Goal: Feedback & Contribution: Submit feedback/report problem

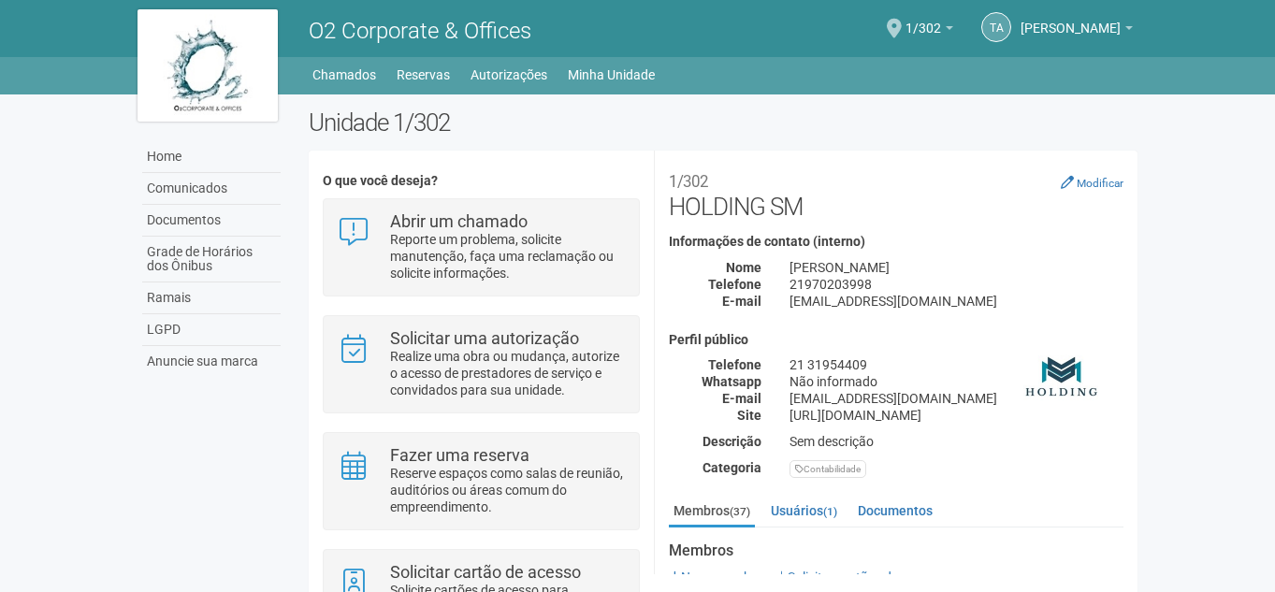
scroll to position [1671, 0]
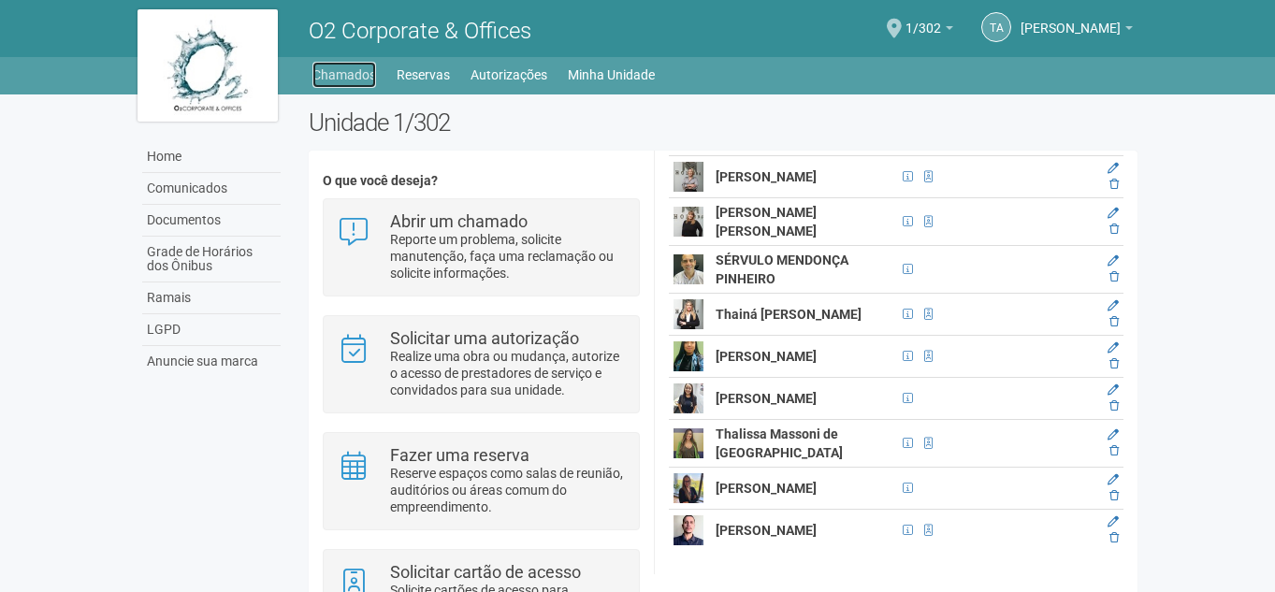
click at [345, 74] on link "Chamados" at bounding box center [344, 75] width 64 height 26
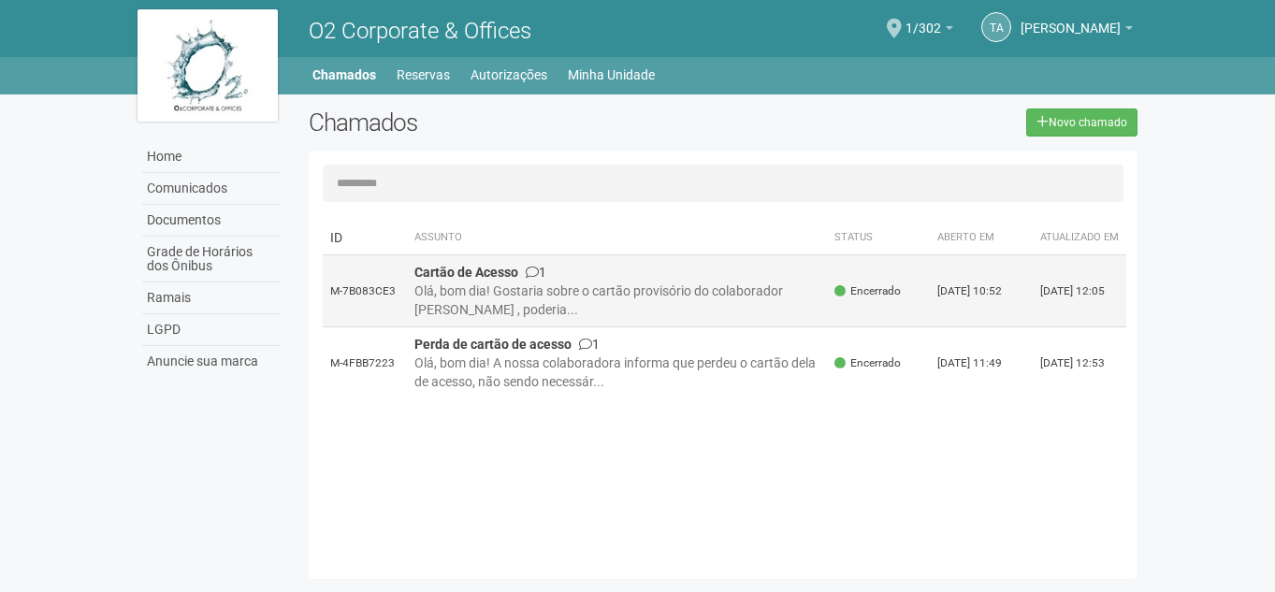
click at [661, 297] on div "Olá, bom dia! Gostaria sobre o cartão provisório do colaborador [PERSON_NAME] ,…" at bounding box center [617, 300] width 406 height 37
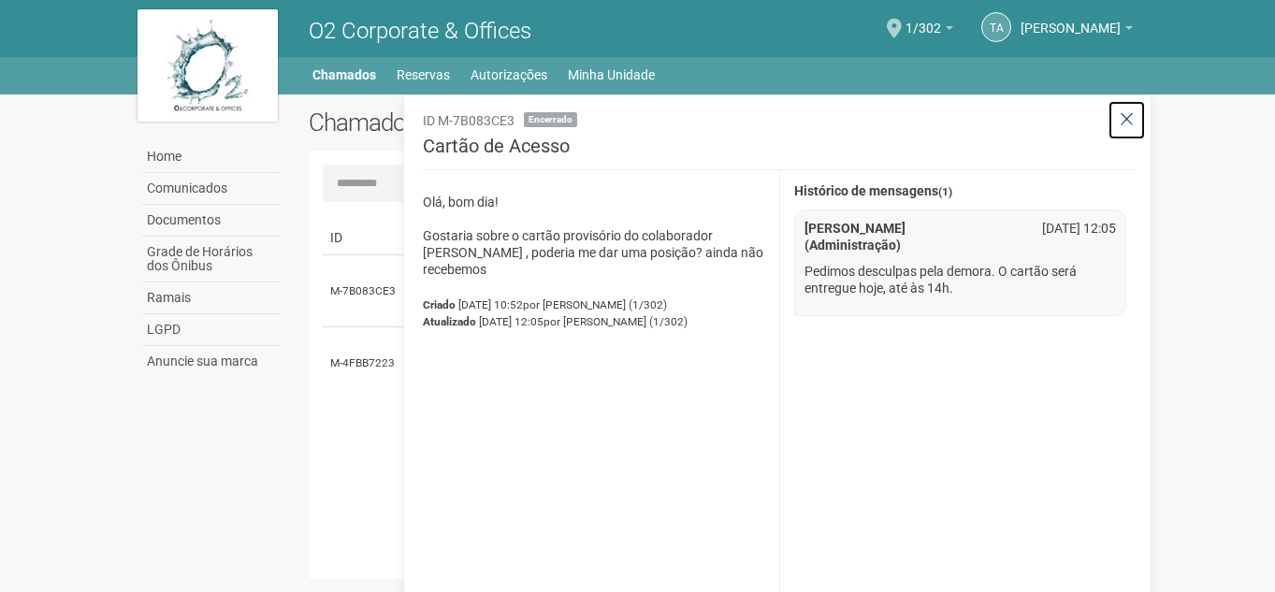
click at [1130, 123] on icon at bounding box center [1127, 119] width 14 height 19
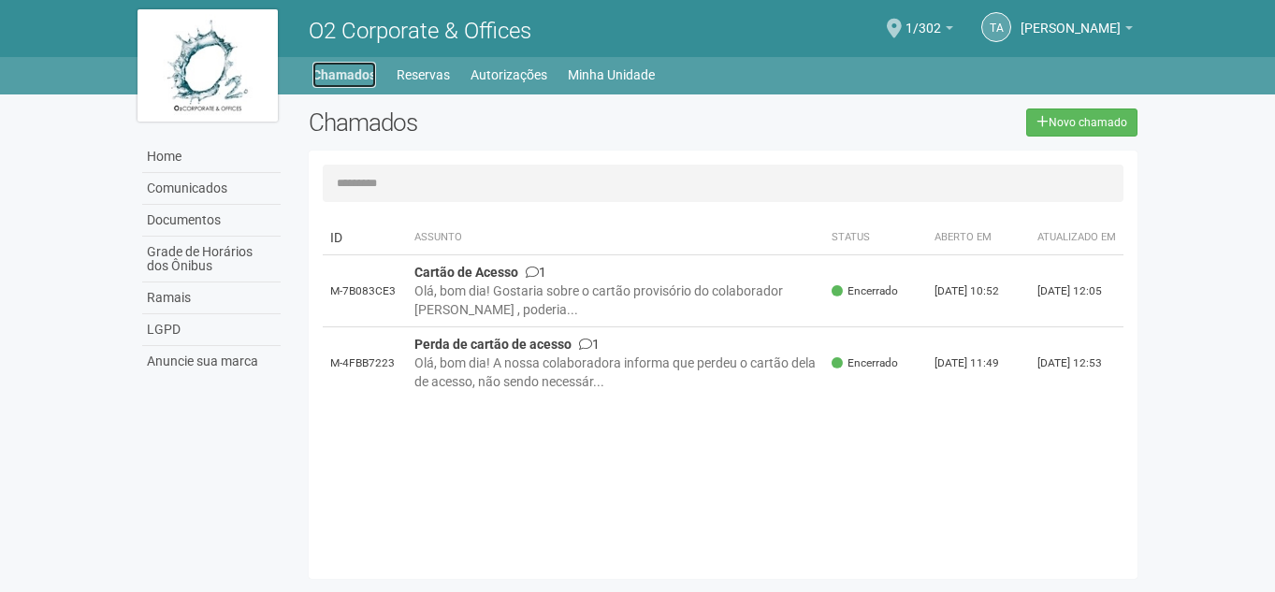
click at [341, 73] on link "Chamados" at bounding box center [344, 75] width 64 height 26
click at [416, 77] on link "Reservas" at bounding box center [423, 75] width 53 height 26
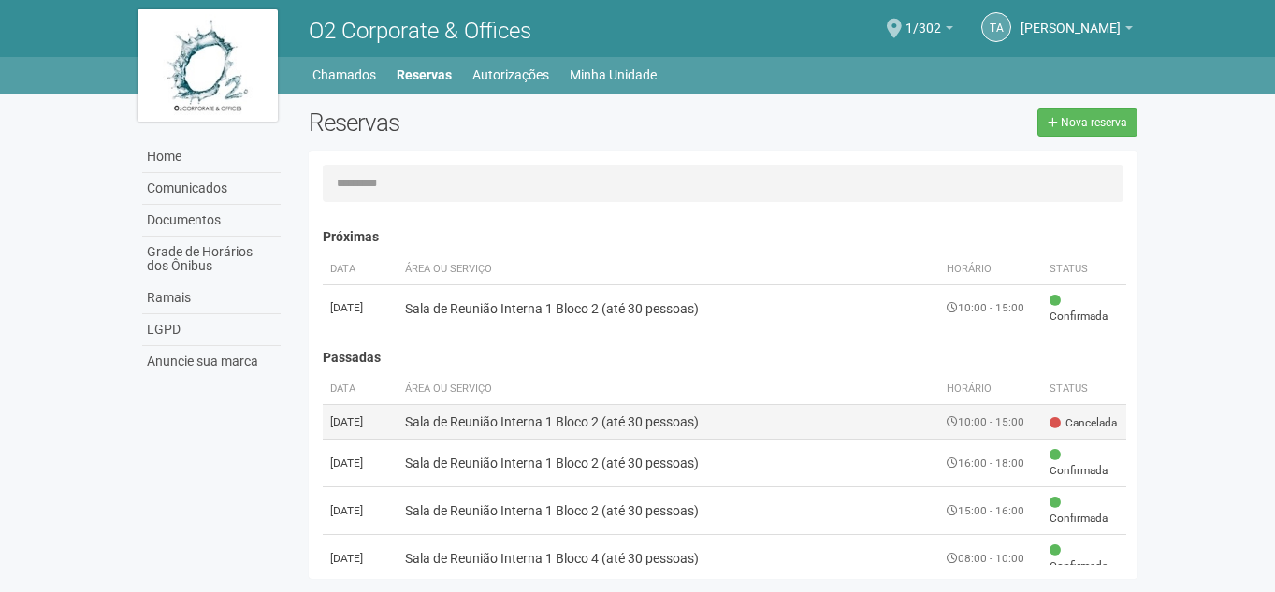
click at [667, 418] on td "Sala de Reunião Interna 1 Bloco 2 (até 30 pessoas)" at bounding box center [669, 422] width 543 height 35
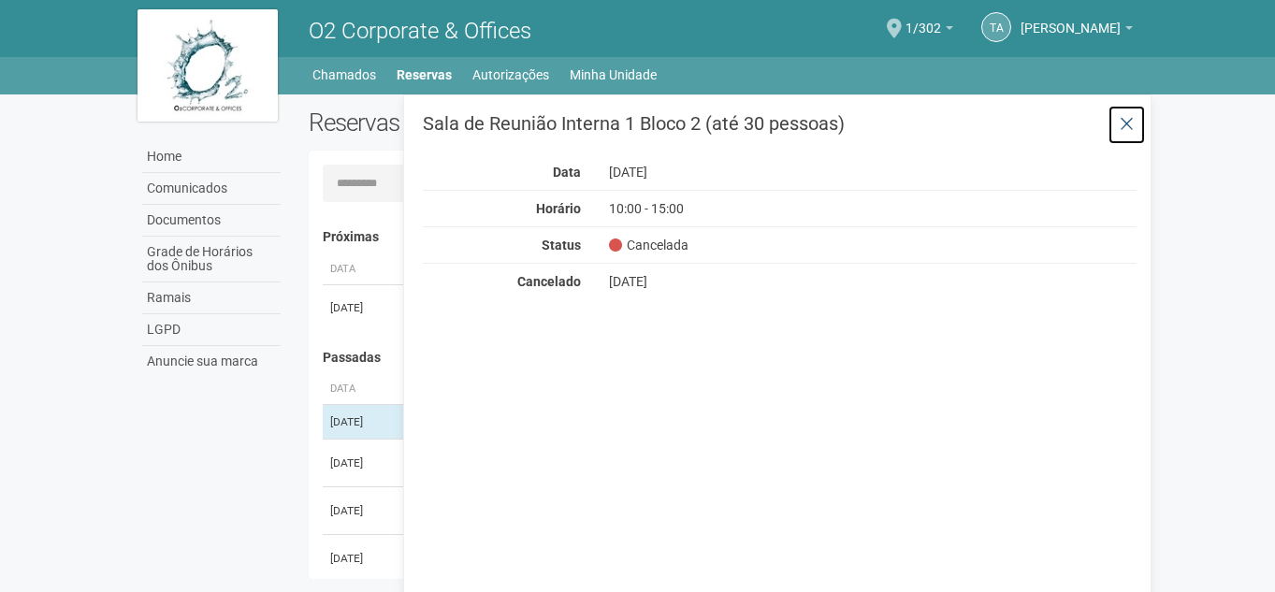
click at [1136, 123] on button at bounding box center [1127, 125] width 38 height 40
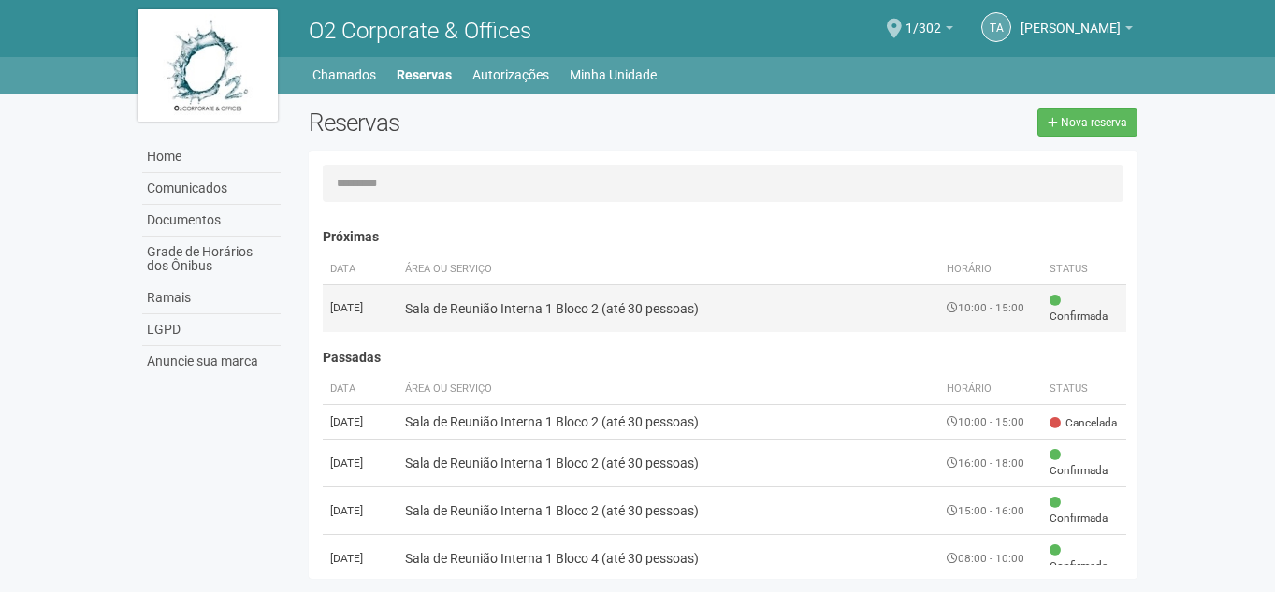
click at [644, 316] on td "Sala de Reunião Interna 1 Bloco 2 (até 30 pessoas)" at bounding box center [669, 308] width 543 height 48
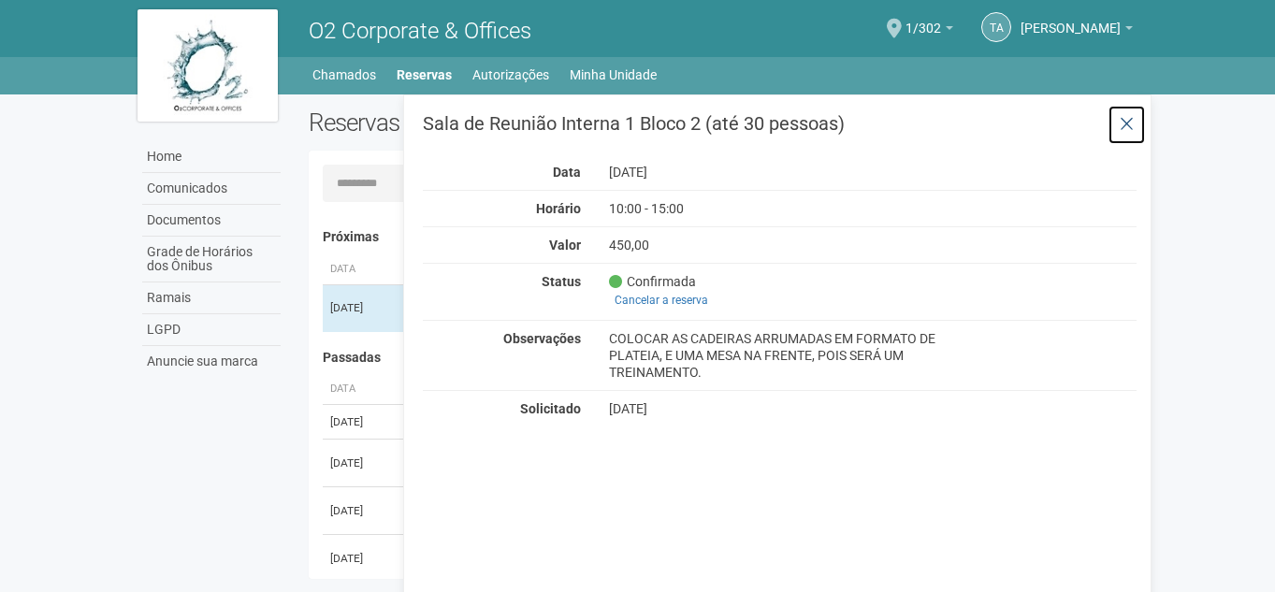
click at [1133, 116] on icon at bounding box center [1127, 124] width 14 height 19
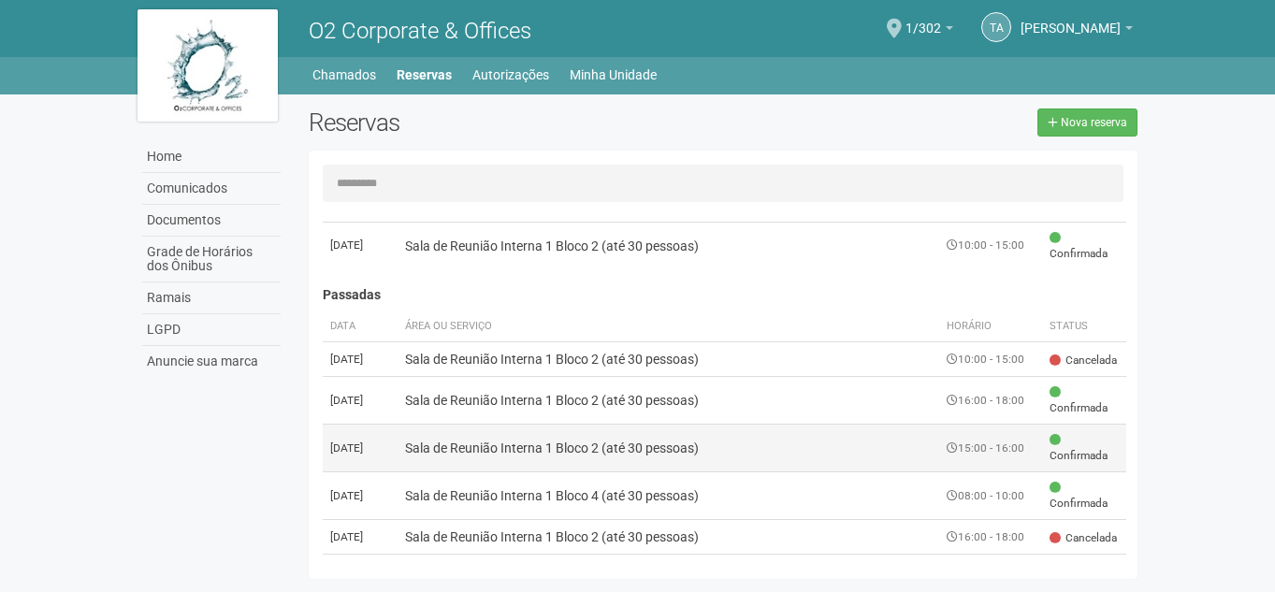
scroll to position [94, 0]
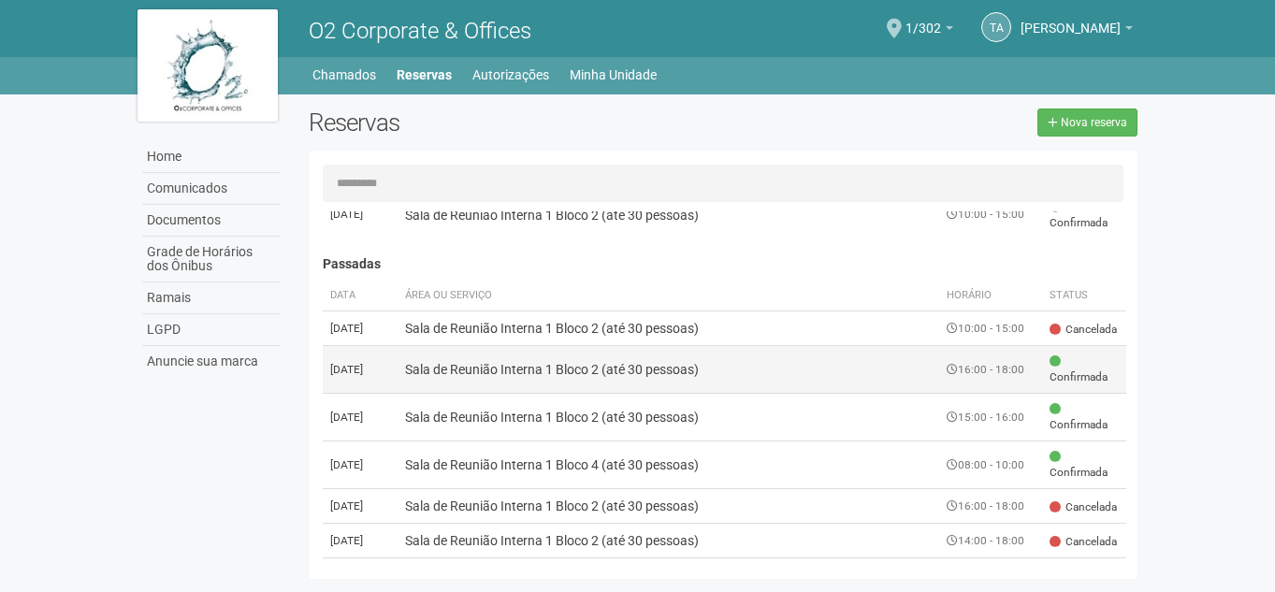
click at [498, 384] on td "Sala de Reunião Interna 1 Bloco 2 (até 30 pessoas)" at bounding box center [669, 370] width 543 height 48
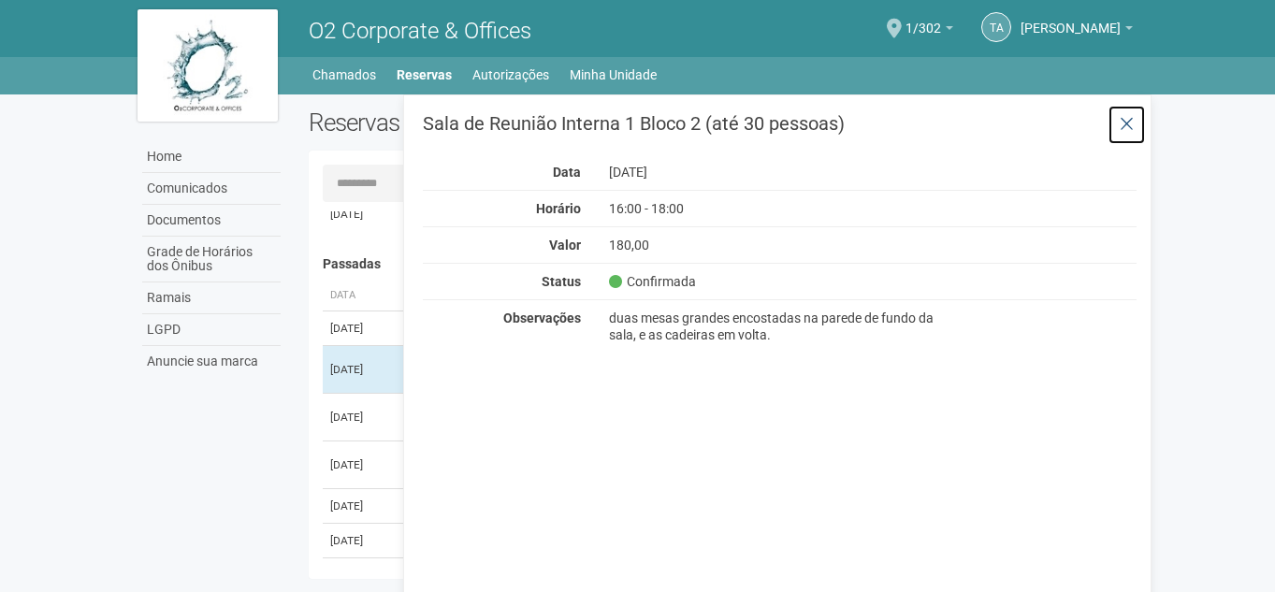
click at [1128, 126] on icon at bounding box center [1127, 124] width 14 height 19
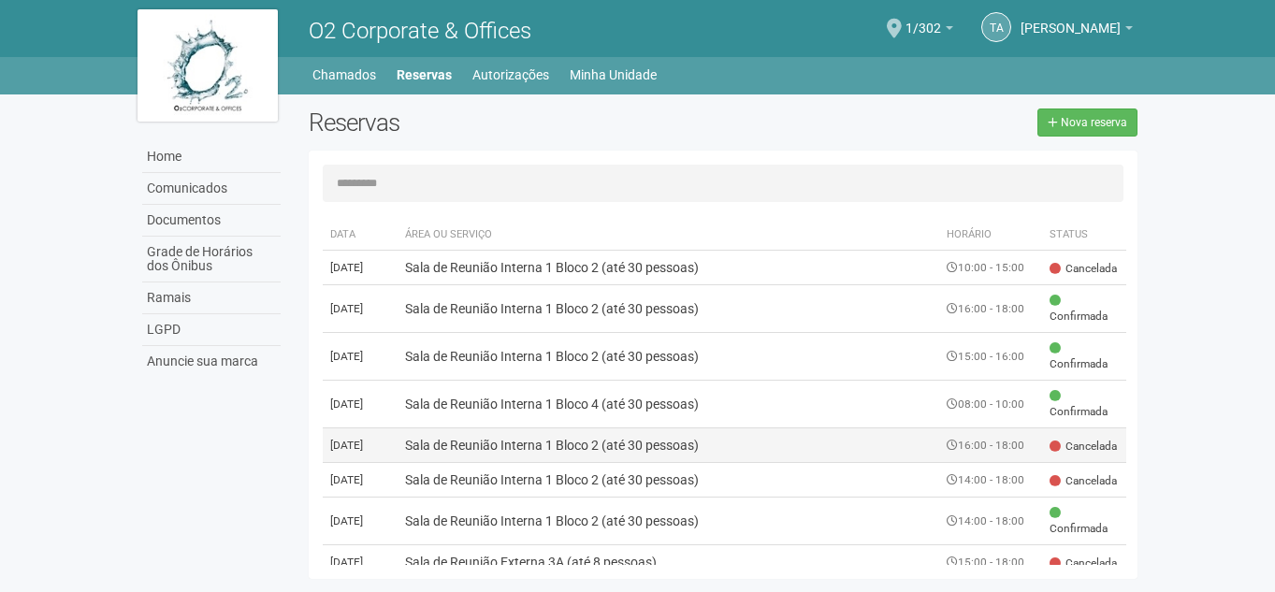
scroll to position [187, 0]
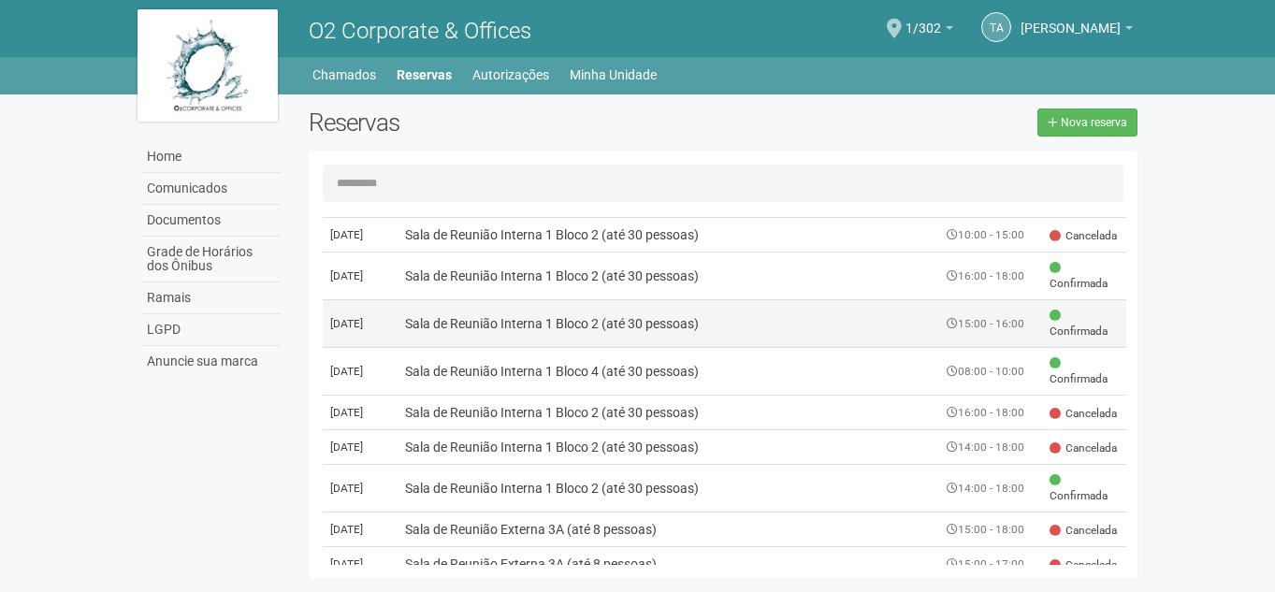
click at [487, 340] on td "Sala de Reunião Interna 1 Bloco 2 (até 30 pessoas)" at bounding box center [669, 324] width 543 height 48
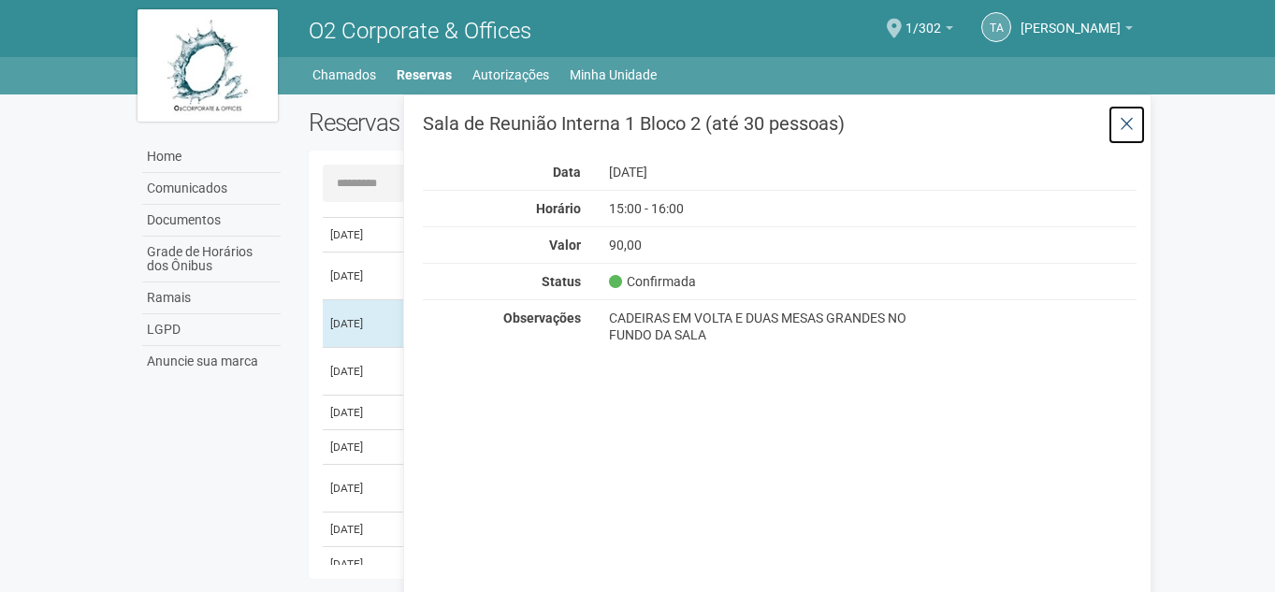
click at [1125, 121] on icon at bounding box center [1127, 124] width 14 height 19
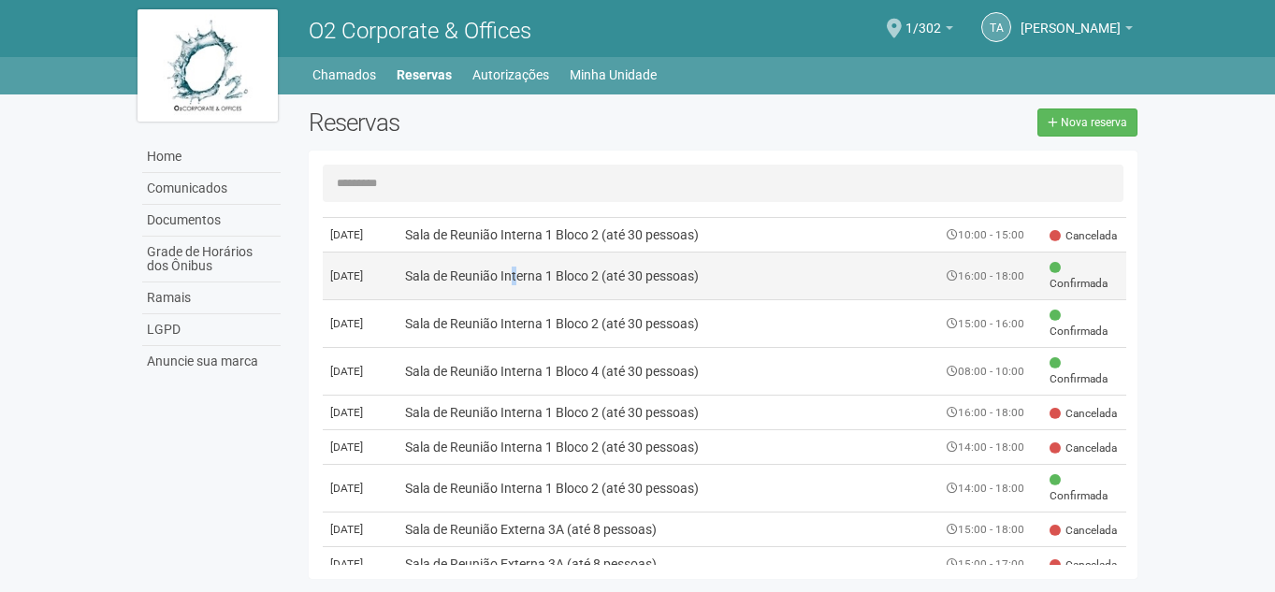
click at [477, 268] on td "Sala de Reunião Interna 1 Bloco 2 (até 30 pessoas)" at bounding box center [669, 277] width 543 height 48
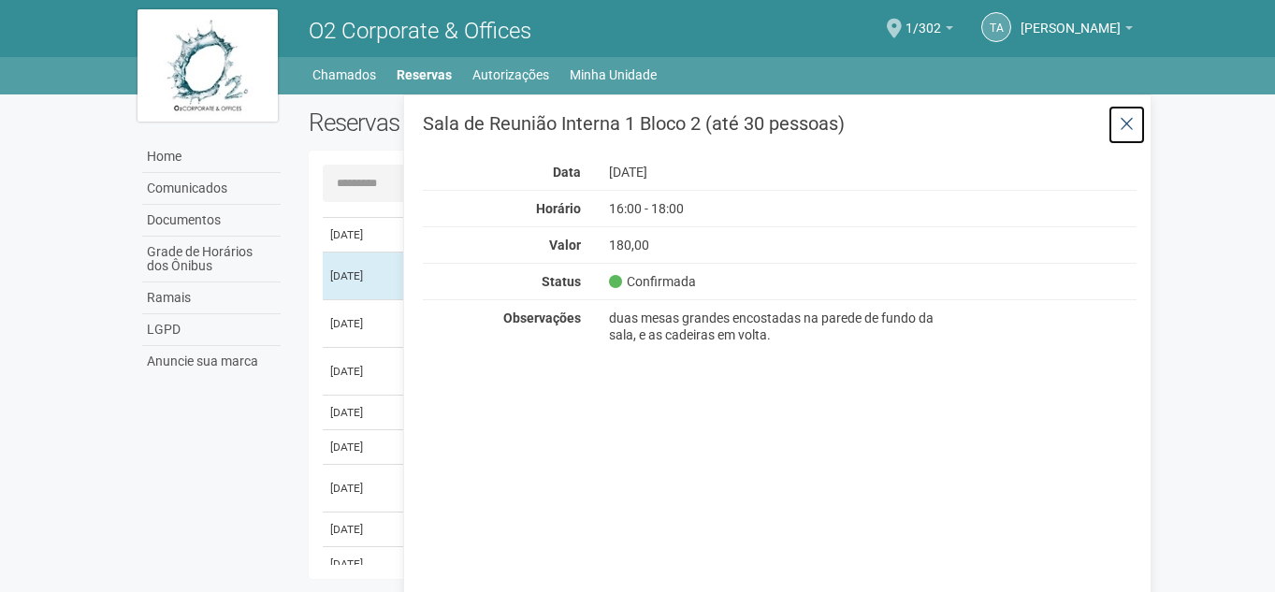
click at [1132, 120] on button at bounding box center [1127, 125] width 38 height 40
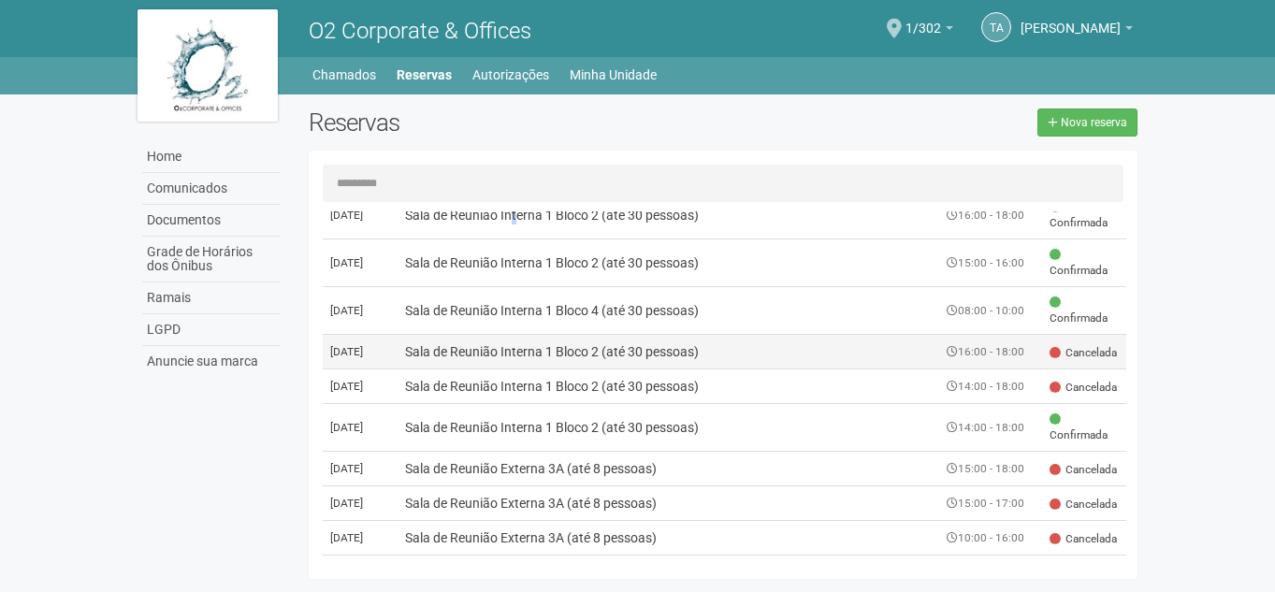
scroll to position [281, 0]
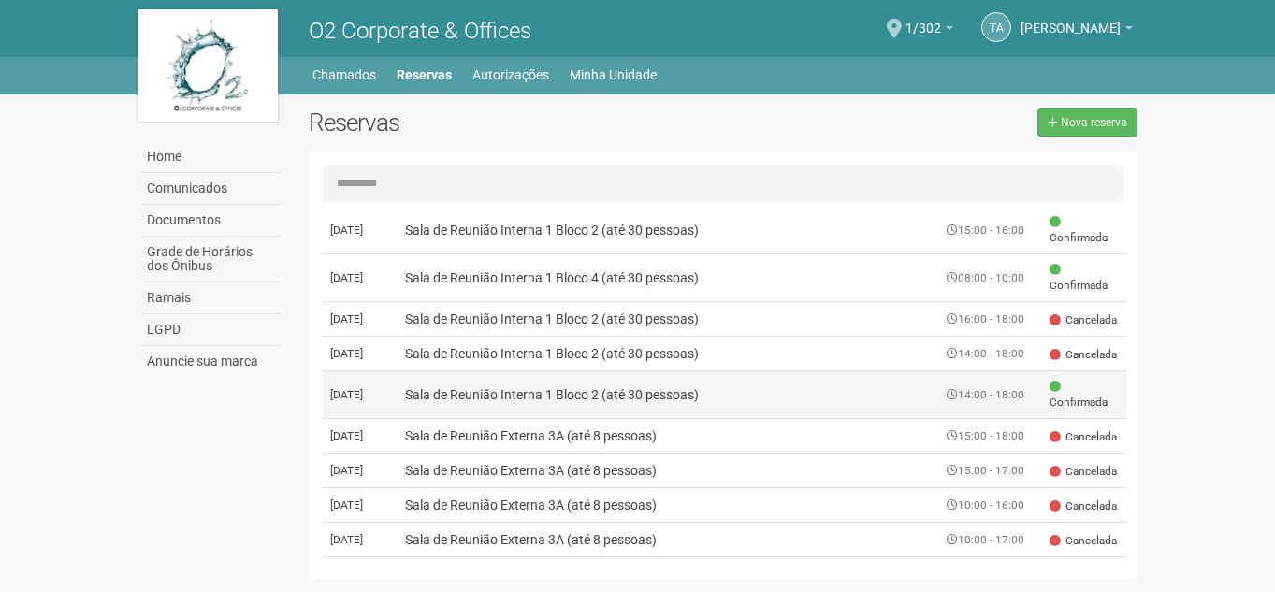
click at [507, 419] on td "Sala de Reunião Interna 1 Bloco 2 (até 30 pessoas)" at bounding box center [669, 395] width 543 height 48
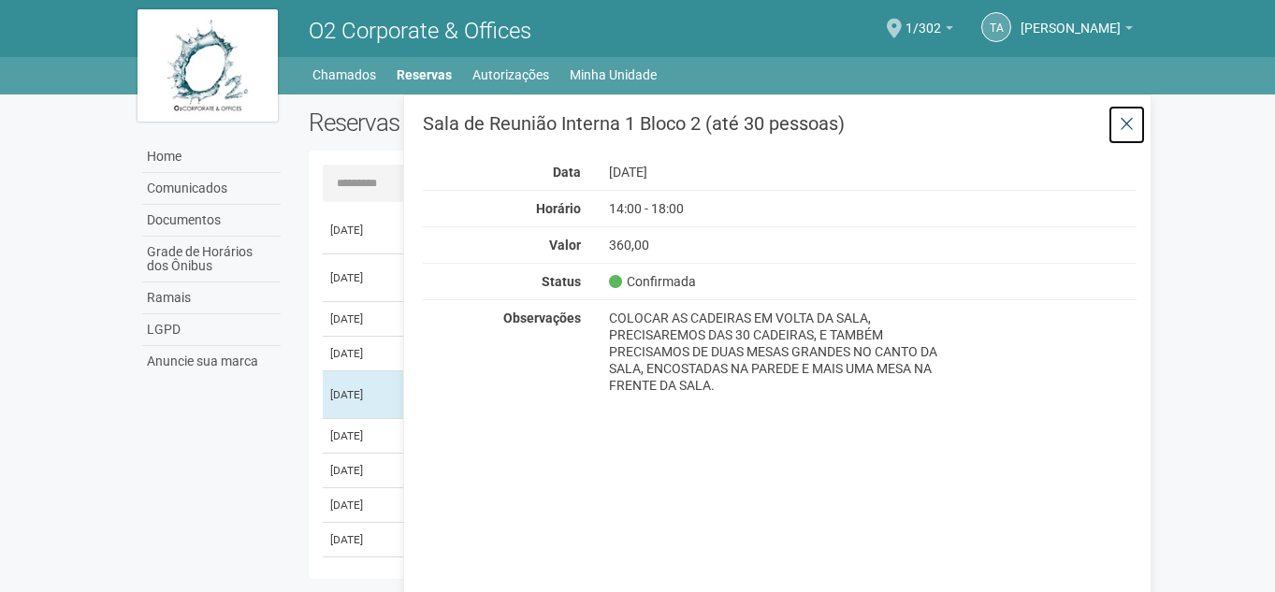
drag, startPoint x: 1137, startPoint y: 123, endPoint x: 1048, endPoint y: 213, distance: 127.0
click at [1138, 122] on button at bounding box center [1127, 125] width 38 height 40
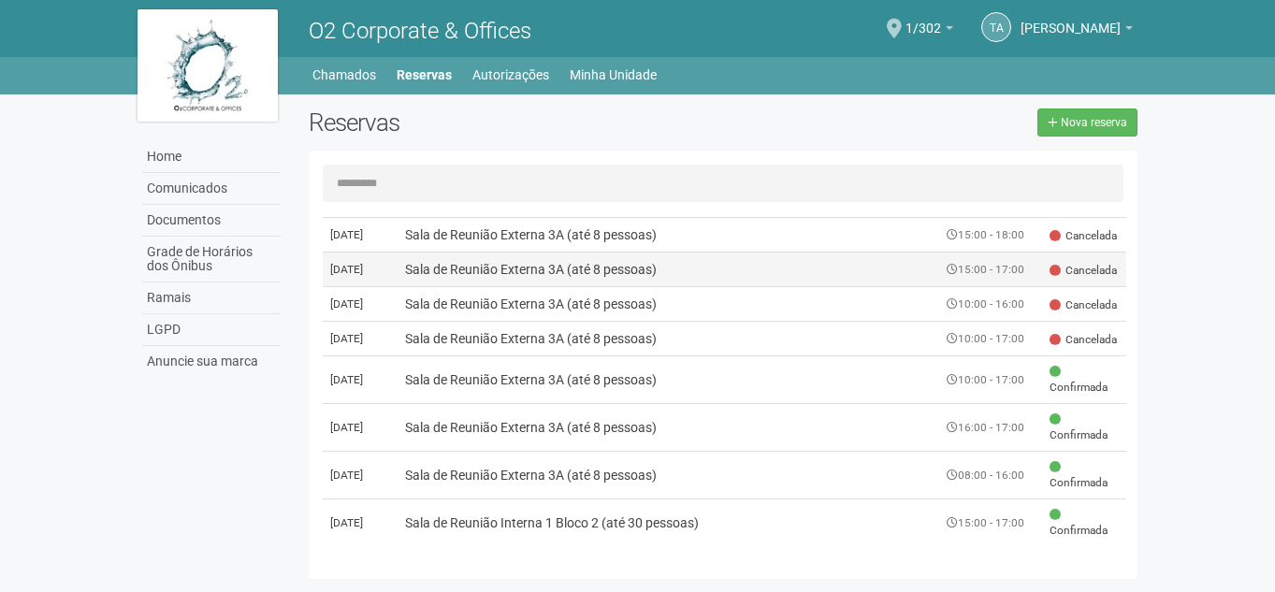
scroll to position [561, 0]
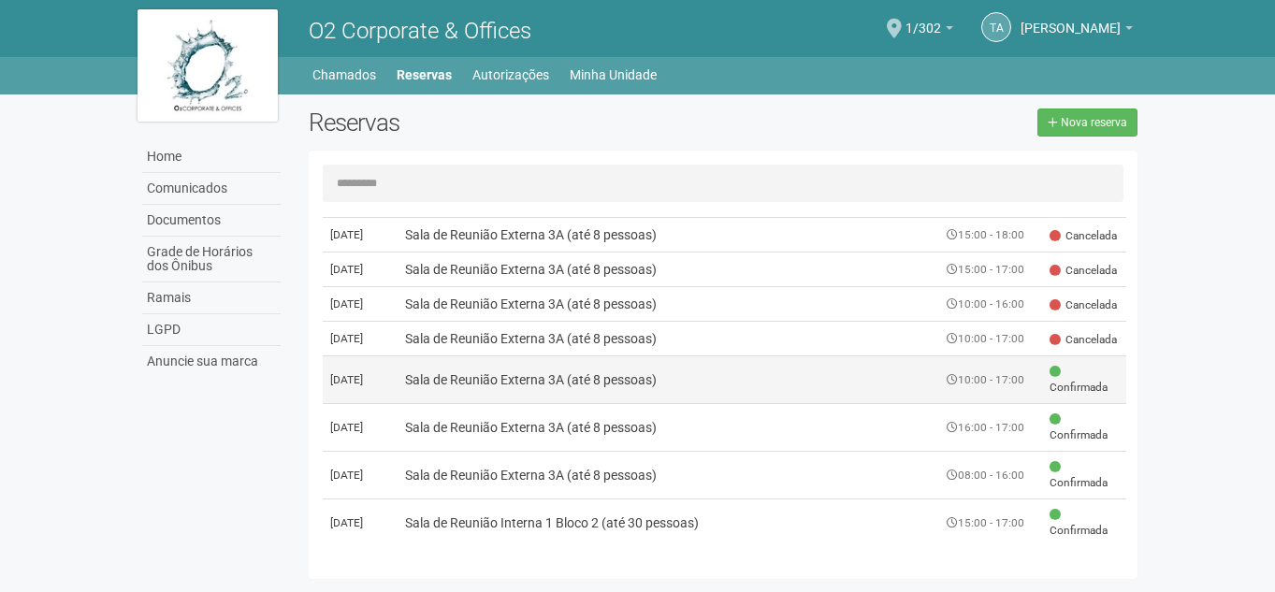
click at [559, 397] on td "Sala de Reunião Externa 3A (até 8 pessoas)" at bounding box center [669, 380] width 543 height 48
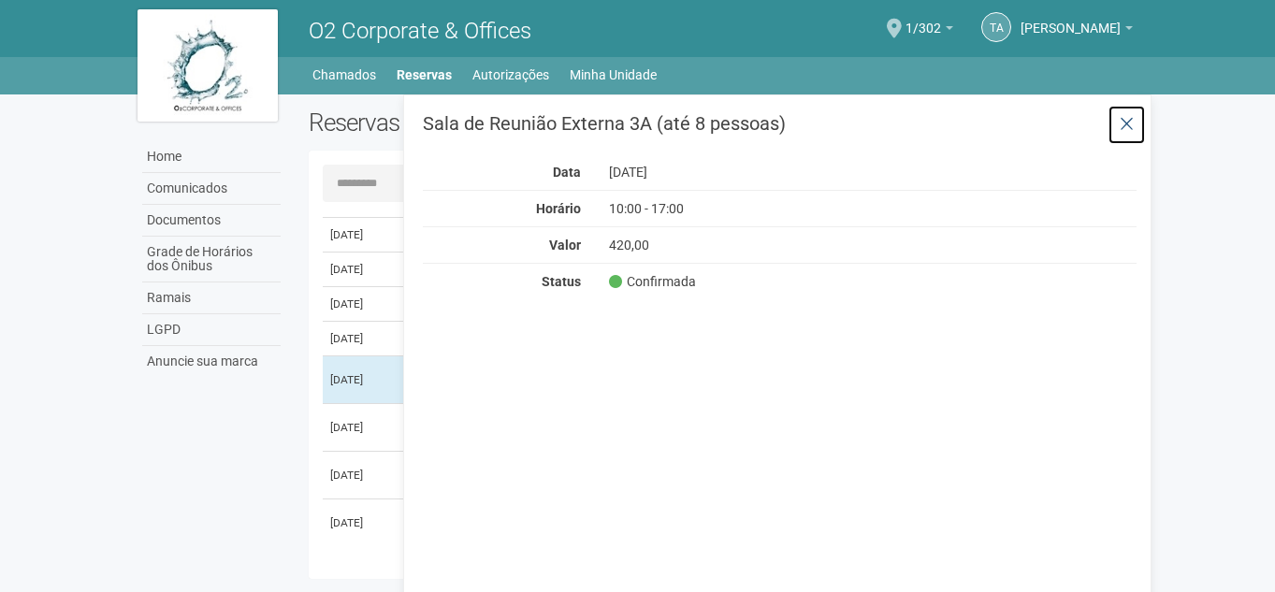
click at [1120, 117] on icon at bounding box center [1127, 124] width 14 height 19
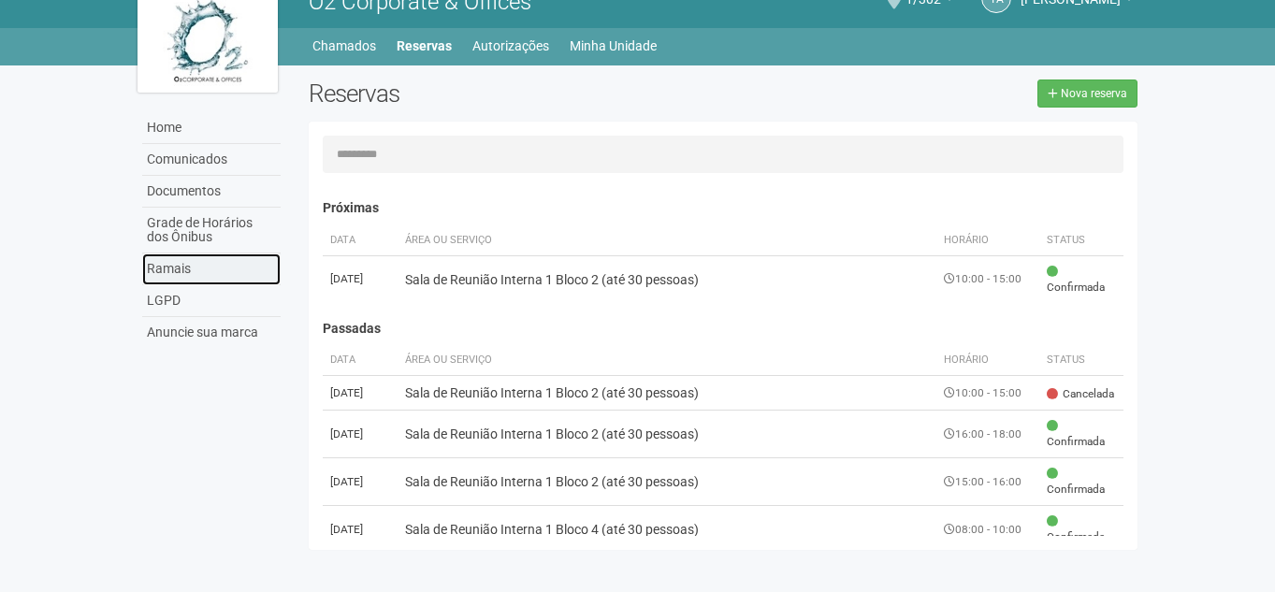
click at [196, 283] on link "Ramais" at bounding box center [211, 270] width 138 height 32
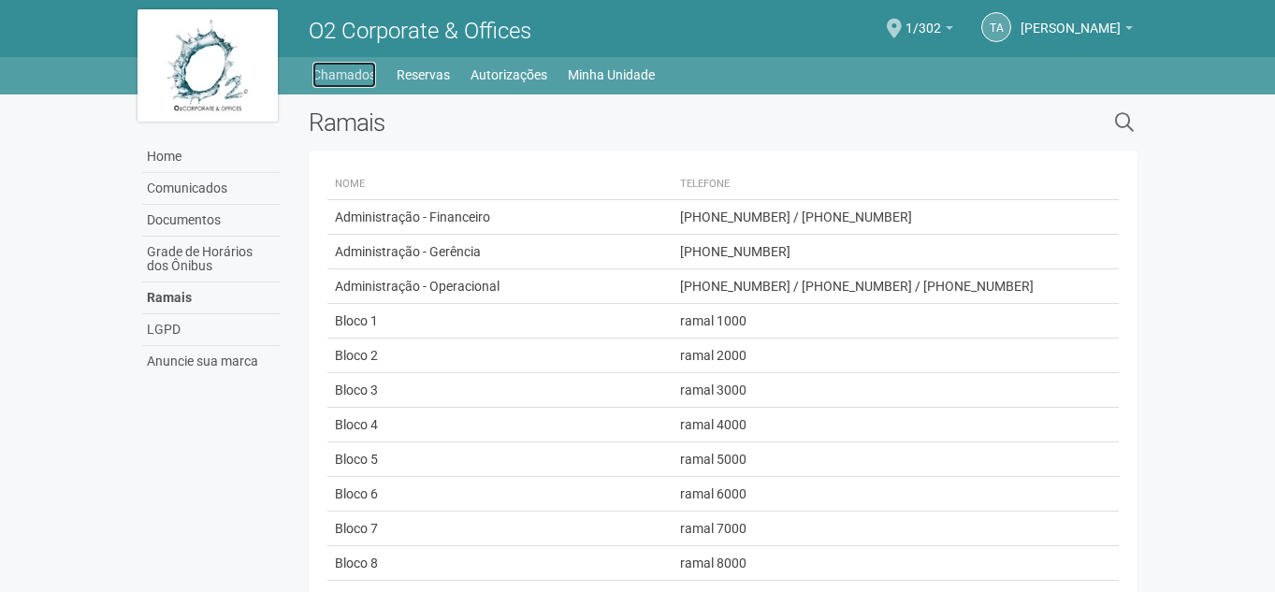
click at [352, 80] on link "Chamados" at bounding box center [344, 75] width 64 height 26
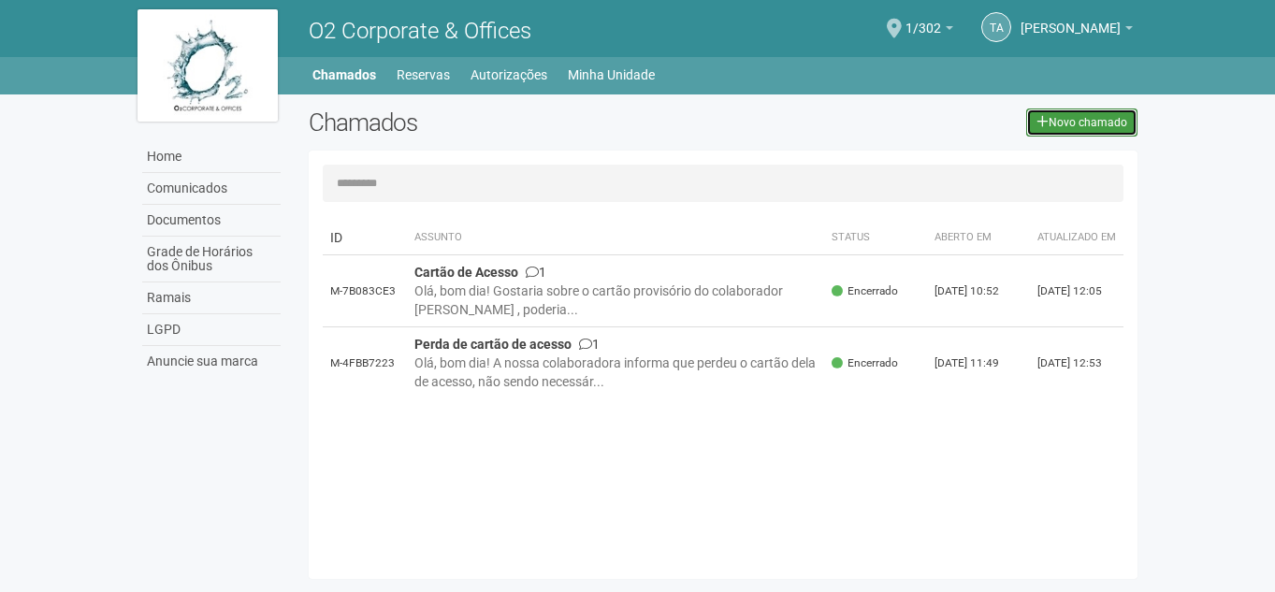
click at [1043, 126] on icon at bounding box center [1043, 121] width 12 height 13
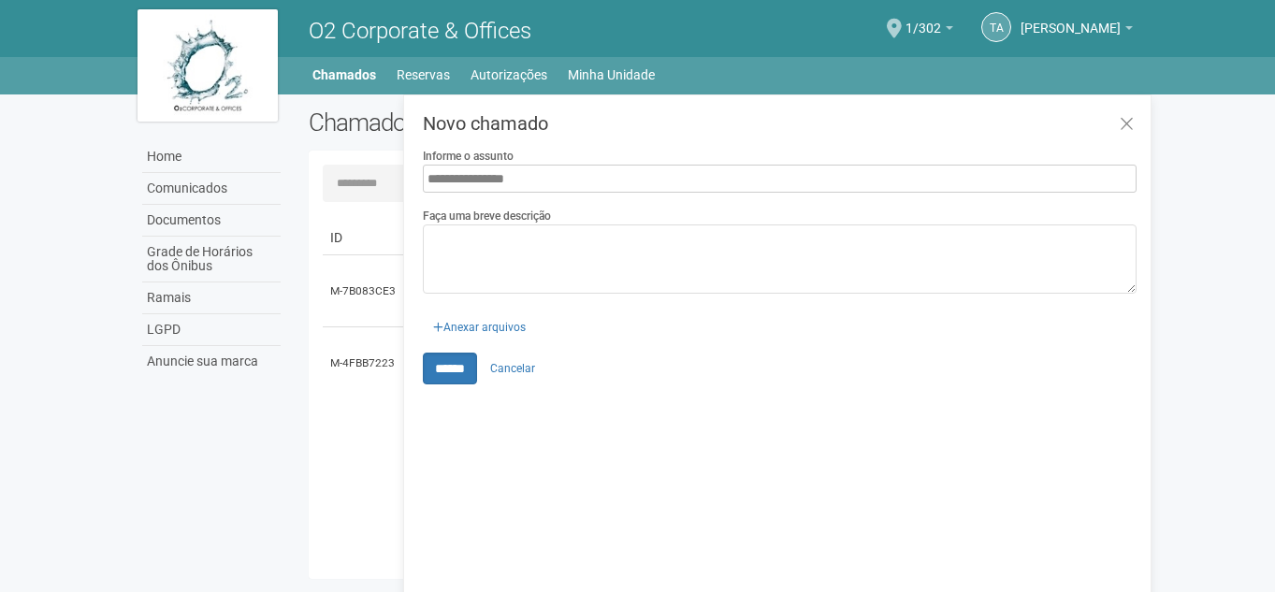
type input "**********"
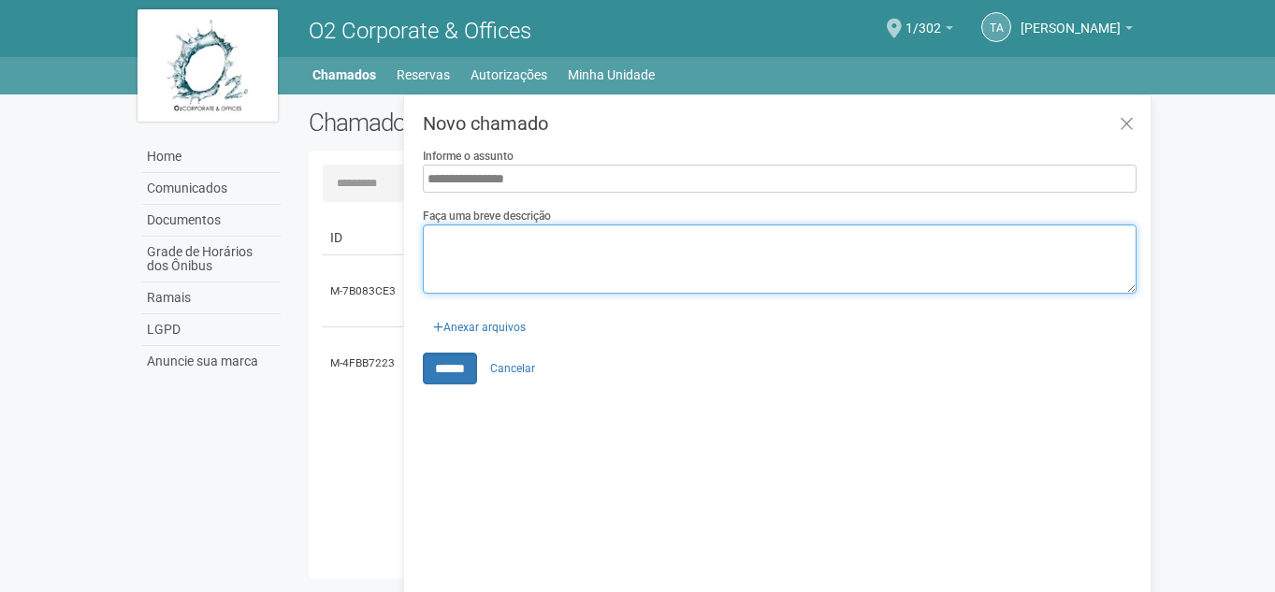
click at [805, 268] on textarea "Faça uma breve descrição" at bounding box center [780, 259] width 714 height 69
type textarea "*"
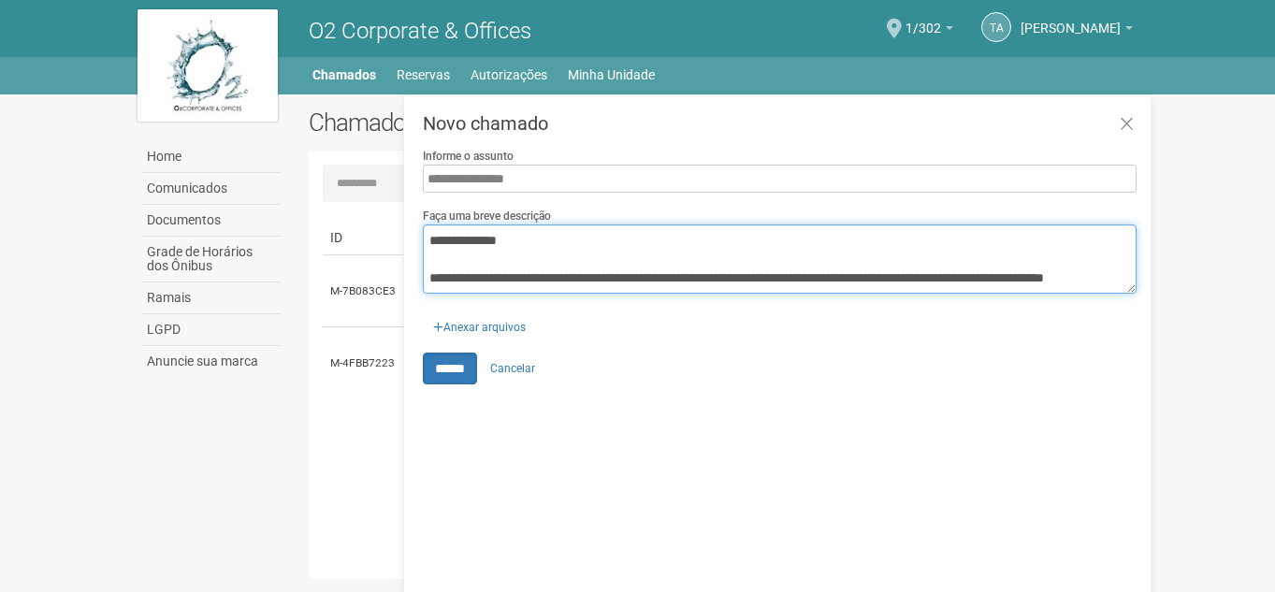
scroll to position [31, 0]
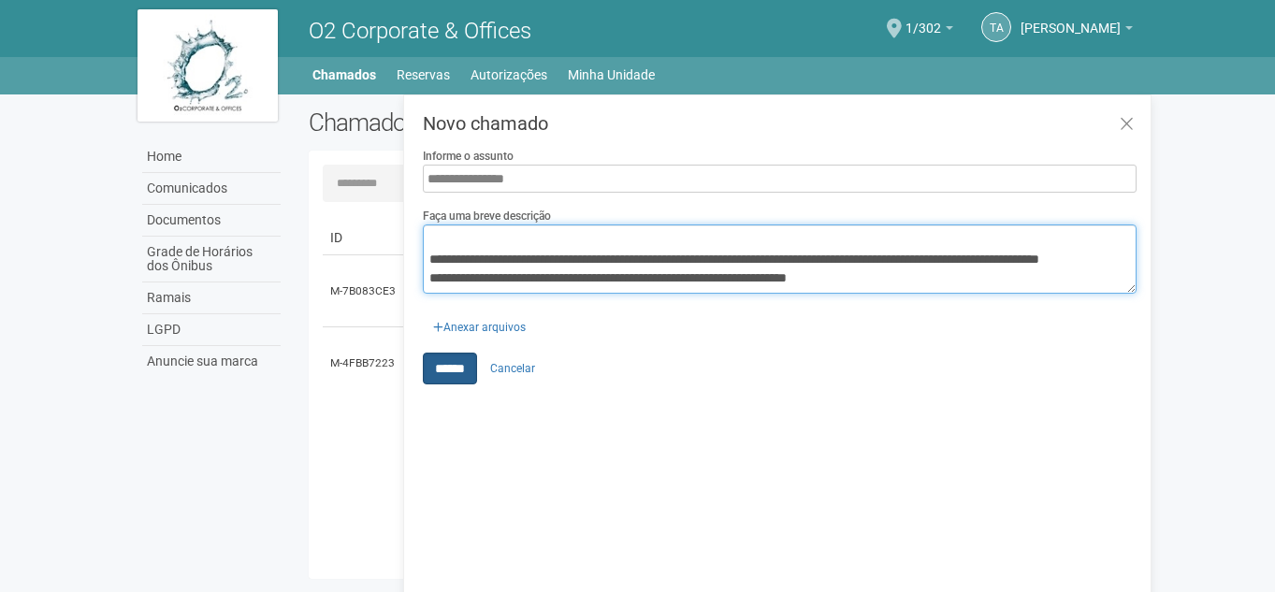
type textarea "**********"
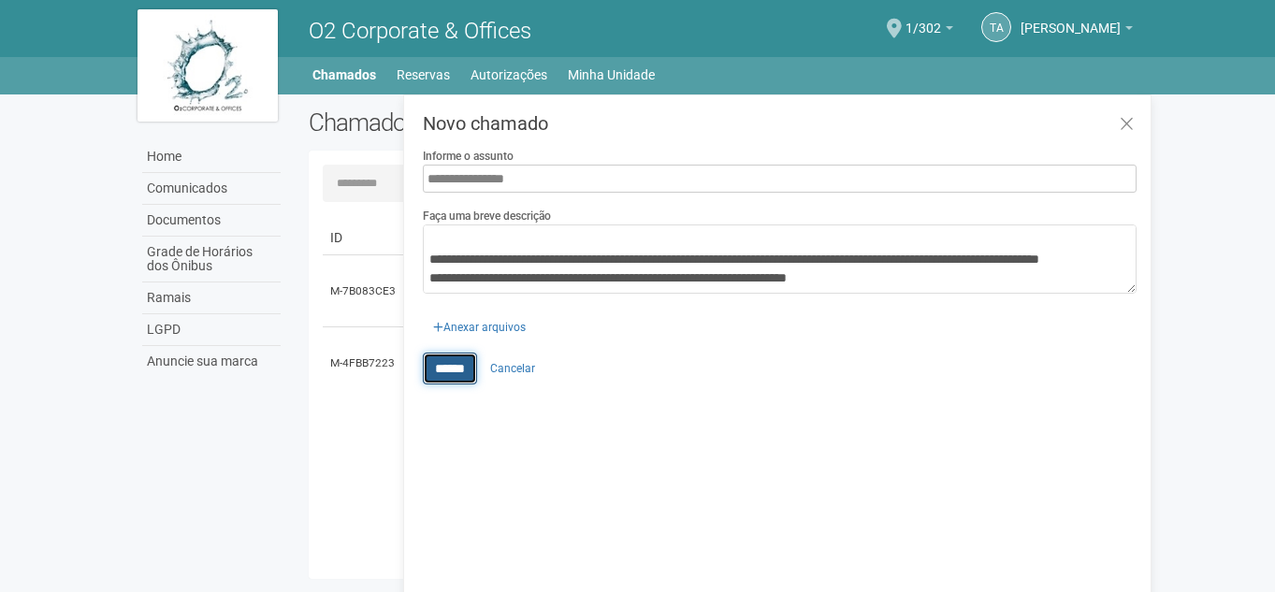
click at [443, 372] on input "******" at bounding box center [450, 369] width 54 height 32
type input "**********"
